Goal: Find contact information: Find contact information

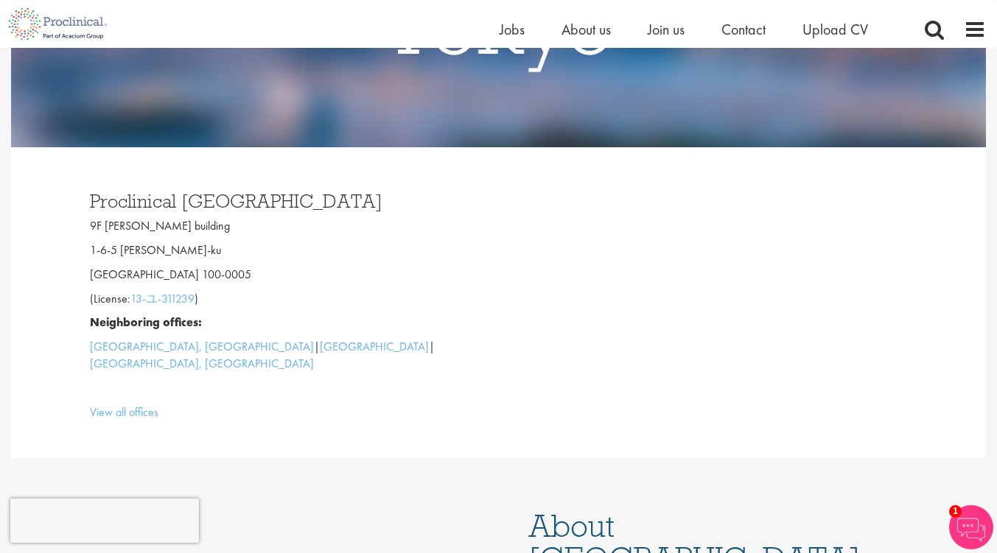
click at [344, 320] on p "Neighboring offices:" at bounding box center [289, 323] width 398 height 17
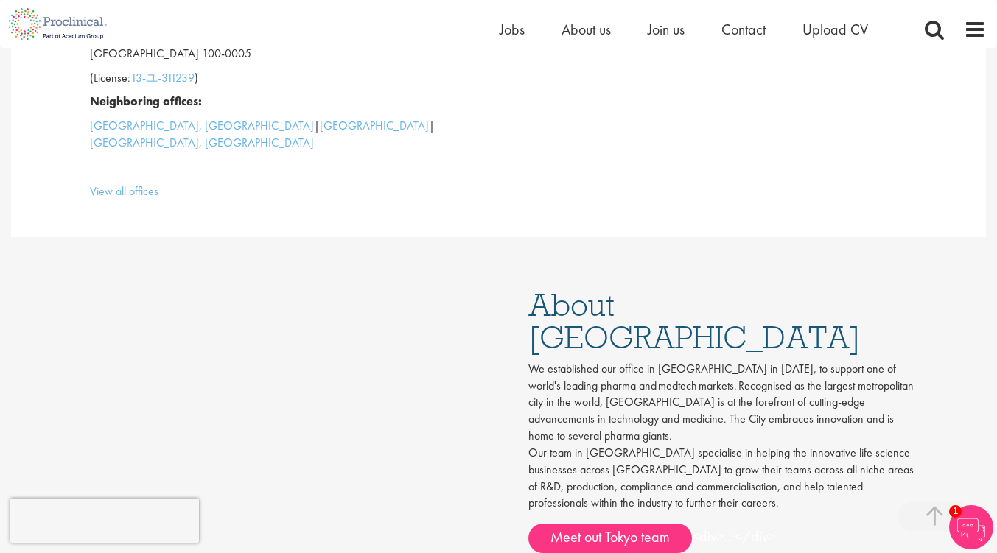
scroll to position [368, 0]
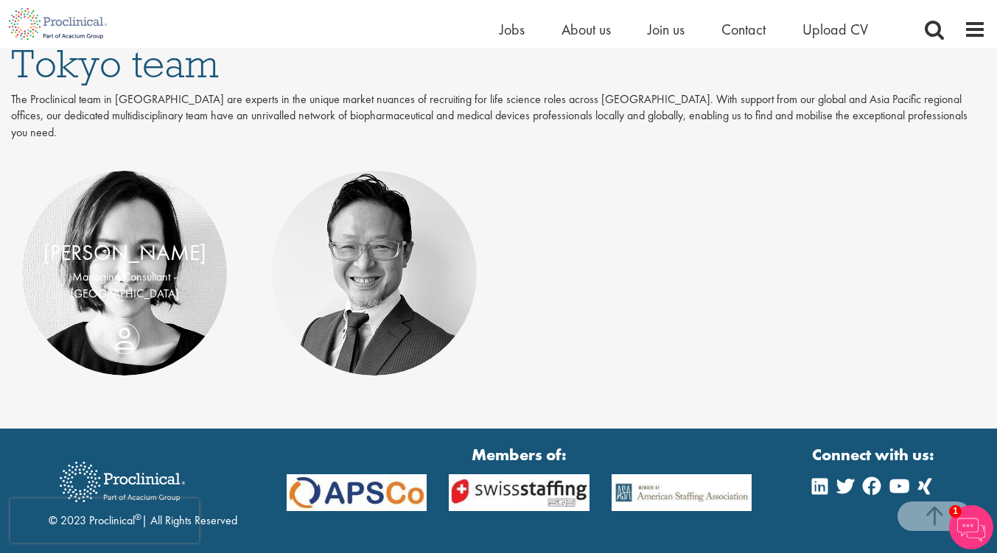
scroll to position [292, 0]
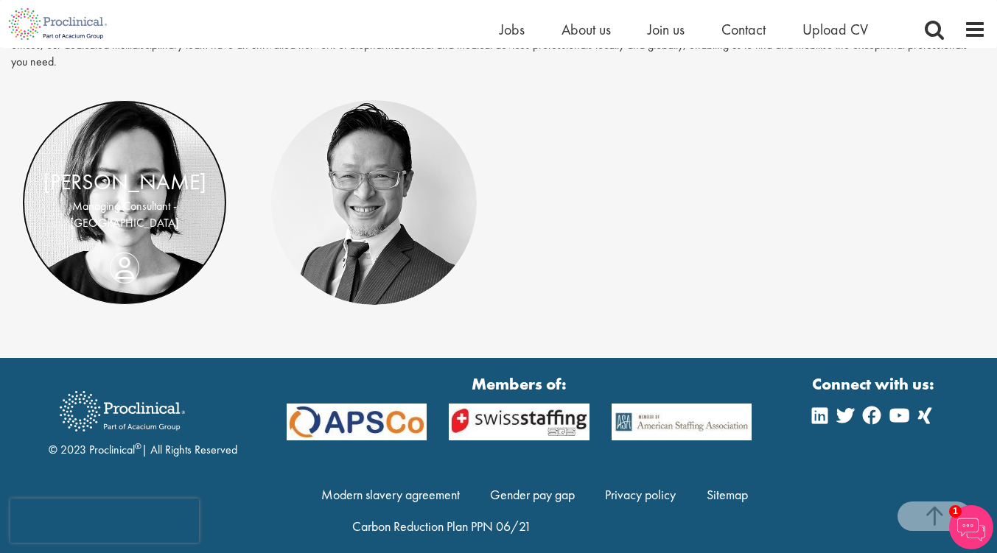
click at [172, 140] on link at bounding box center [124, 202] width 205 height 205
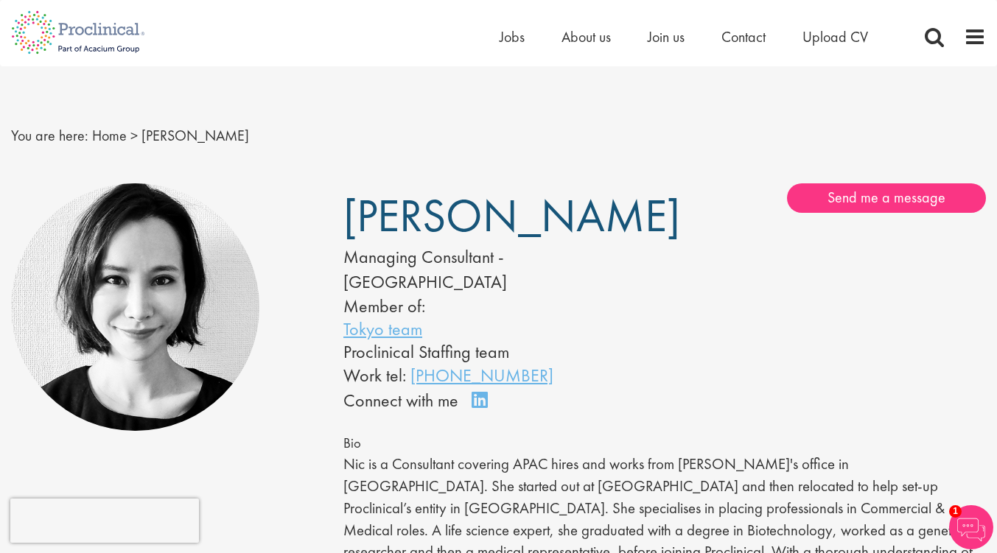
drag, startPoint x: 553, startPoint y: 346, endPoint x: 442, endPoint y: 359, distance: 111.9
click at [442, 363] on div "Work tel: [PHONE_NUMBER]" at bounding box center [481, 375] width 277 height 25
copy link "3 3507 5678"
click at [662, 360] on div "[PERSON_NAME] Managing Consultant - [GEOGRAPHIC_DATA] Member of: Tokyo team Pro…" at bounding box center [498, 298] width 332 height 231
